Goal: Find contact information: Find contact information

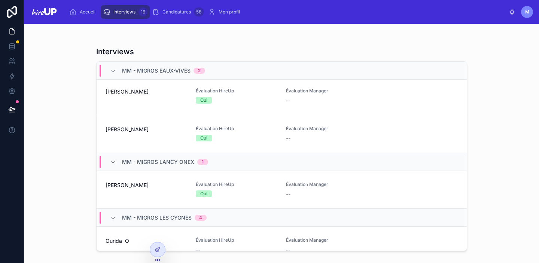
scroll to position [121, 0]
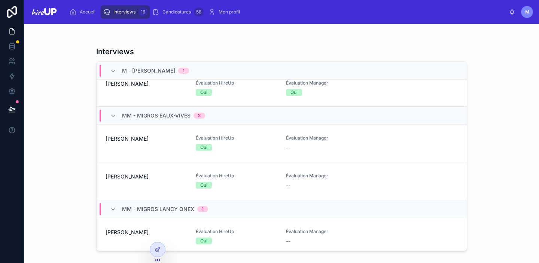
click at [164, 137] on span "Florian B" at bounding box center [145, 138] width 81 height 7
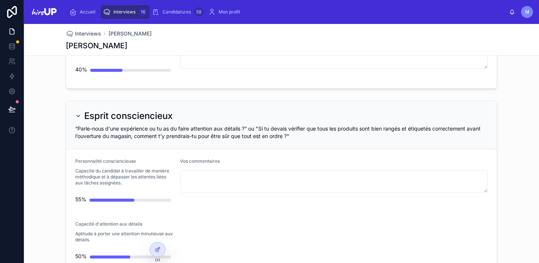
scroll to position [386, 0]
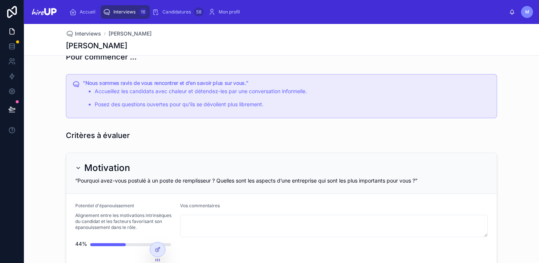
click at [119, 10] on span "Interviews" at bounding box center [124, 12] width 22 height 6
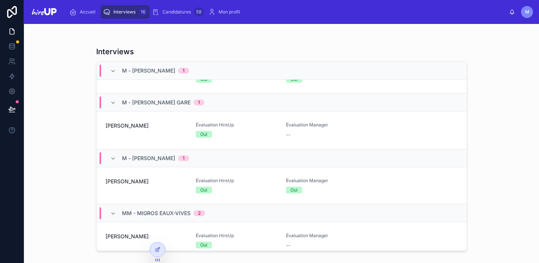
scroll to position [79, 0]
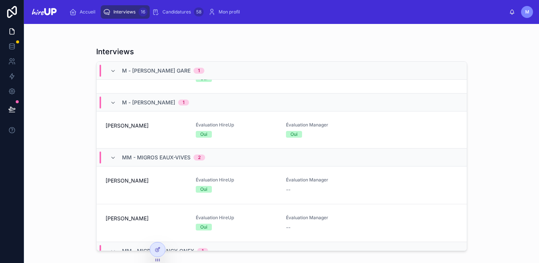
click at [137, 223] on div "Jordan A" at bounding box center [145, 223] width 81 height 16
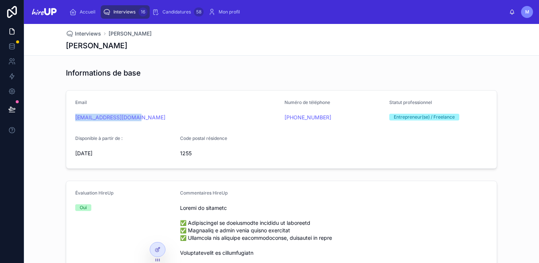
drag, startPoint x: 146, startPoint y: 118, endPoint x: 71, endPoint y: 118, distance: 75.6
click at [71, 118] on form "Email jordan1812@bluewin.ch Numéro de téléphone +41 78 239 53 58 Statut profess…" at bounding box center [281, 130] width 430 height 78
copy link "jordan1812@bluewin.ch"
click at [119, 10] on span "Interviews" at bounding box center [124, 12] width 22 height 6
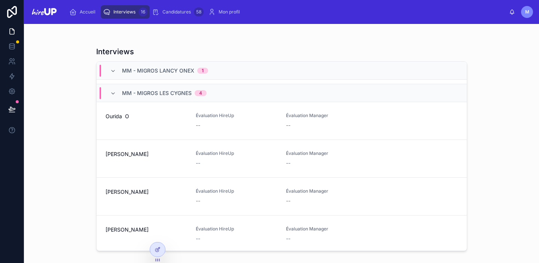
scroll to position [294, 0]
